Goal: Navigation & Orientation: Find specific page/section

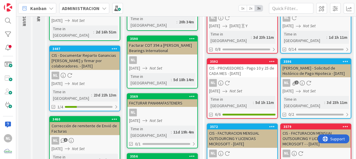
scroll to position [89, 0]
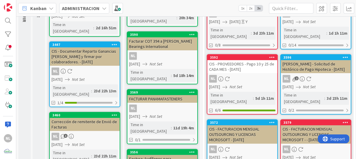
click at [243, 84] on icon "Not Set" at bounding box center [236, 86] width 13 height 5
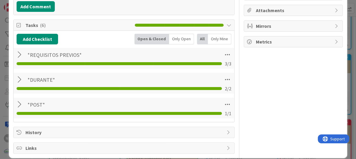
scroll to position [107, 0]
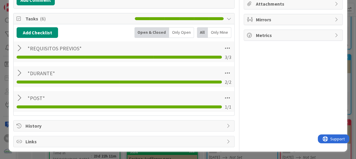
click at [17, 50] on div at bounding box center [21, 48] width 8 height 11
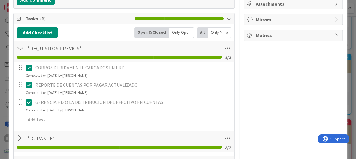
click at [28, 102] on icon at bounding box center [30, 102] width 9 height 7
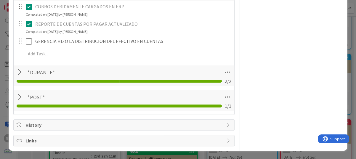
scroll to position [168, 0]
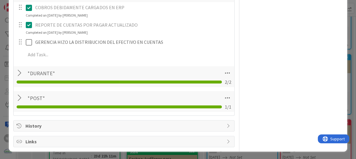
click at [218, 42] on div "GERENCIA HIZO LA DISTRIBUCION DEL EFECTIVO EN CUENTAS Update Cancel" at bounding box center [124, 42] width 220 height 10
click at [19, 73] on div at bounding box center [21, 73] width 8 height 11
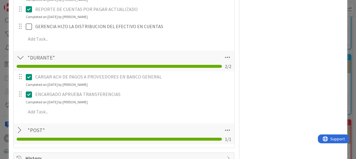
scroll to position [197, 0]
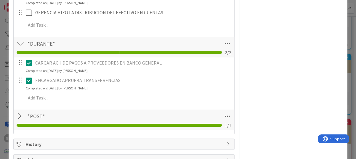
click at [19, 115] on div at bounding box center [21, 116] width 8 height 11
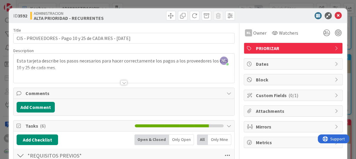
scroll to position [0, 0]
click at [335, 13] on icon at bounding box center [338, 15] width 7 height 7
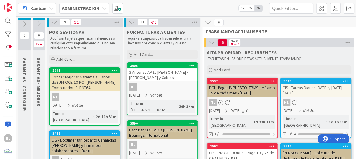
click at [24, 25] on icon at bounding box center [24, 24] width 7 height 7
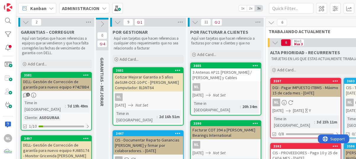
scroll to position [30, 0]
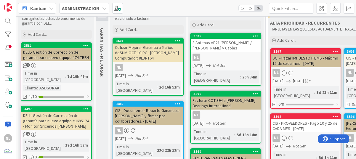
click at [53, 59] on div "DELL- Gestión de Corrección de garantía para nuevo equipo #74LTBB4" at bounding box center [56, 54] width 70 height 13
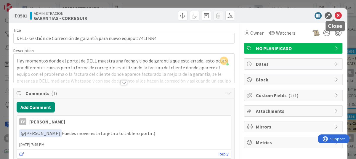
click at [335, 12] on icon at bounding box center [338, 15] width 7 height 7
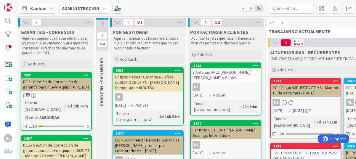
click at [104, 22] on icon at bounding box center [102, 24] width 7 height 7
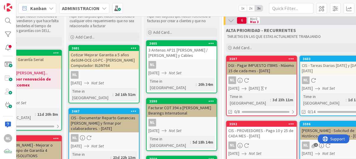
scroll to position [0, 108]
